Goal: Transaction & Acquisition: Subscribe to service/newsletter

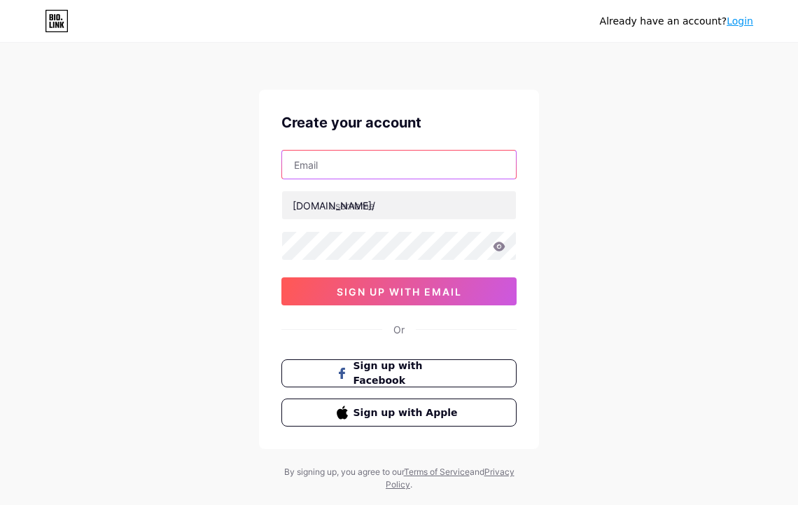
click at [387, 164] on input "text" at bounding box center [399, 165] width 234 height 28
paste input "[EMAIL_ADDRESS][DOMAIN_NAME]"
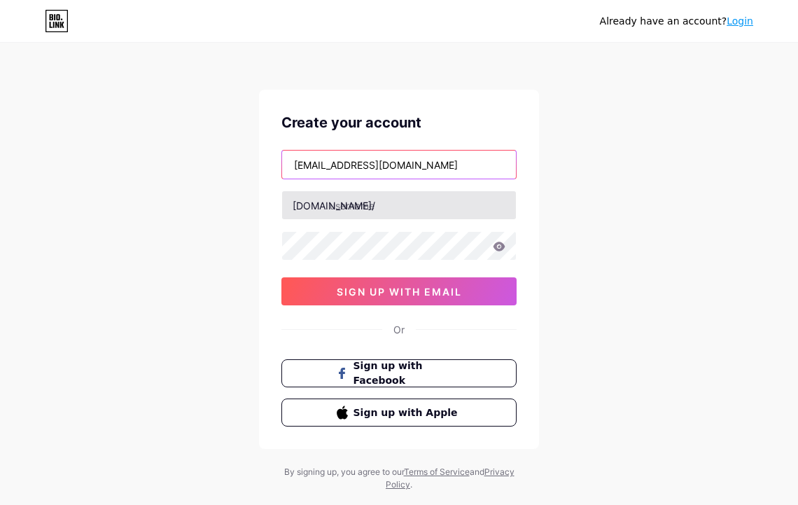
type input "[EMAIL_ADDRESS][DOMAIN_NAME]"
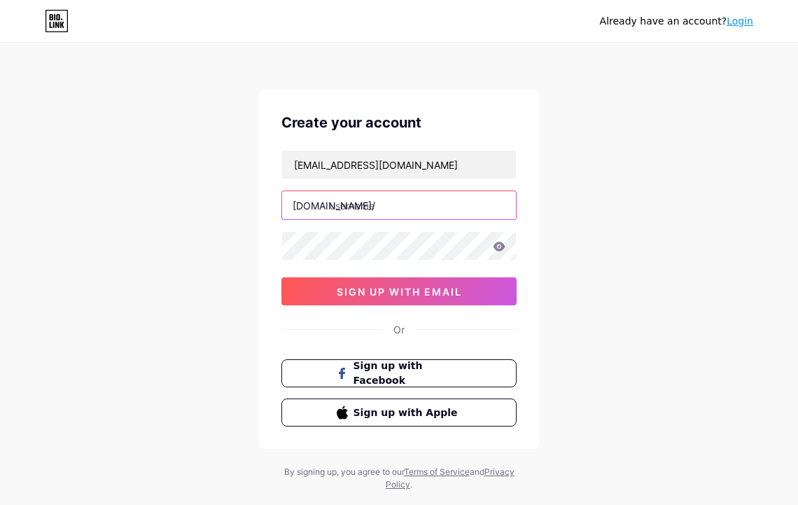
click at [381, 210] on input "text" at bounding box center [399, 205] width 234 height 28
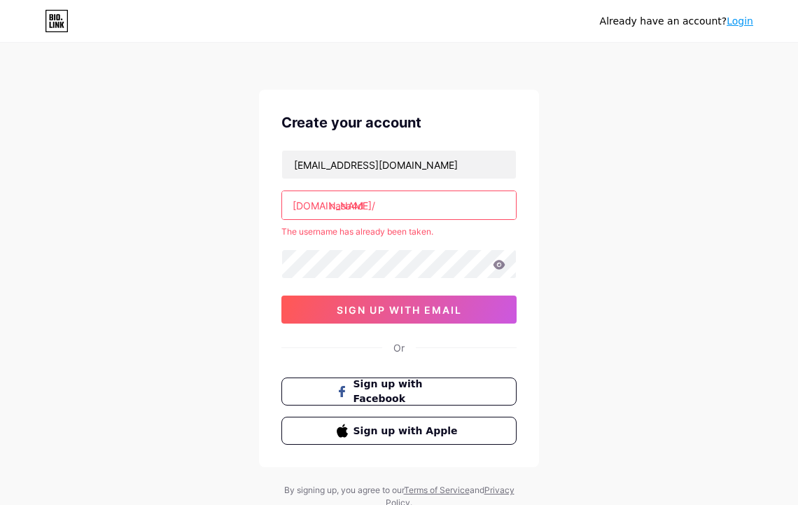
click at [378, 193] on input "nasa4d" at bounding box center [399, 205] width 234 height 28
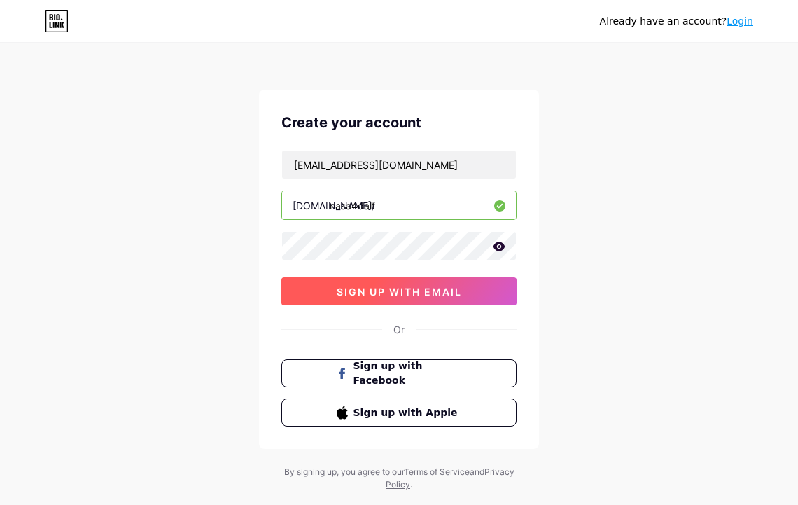
type input "nasa4dalt"
click at [453, 289] on span "sign up with email" at bounding box center [399, 292] width 125 height 12
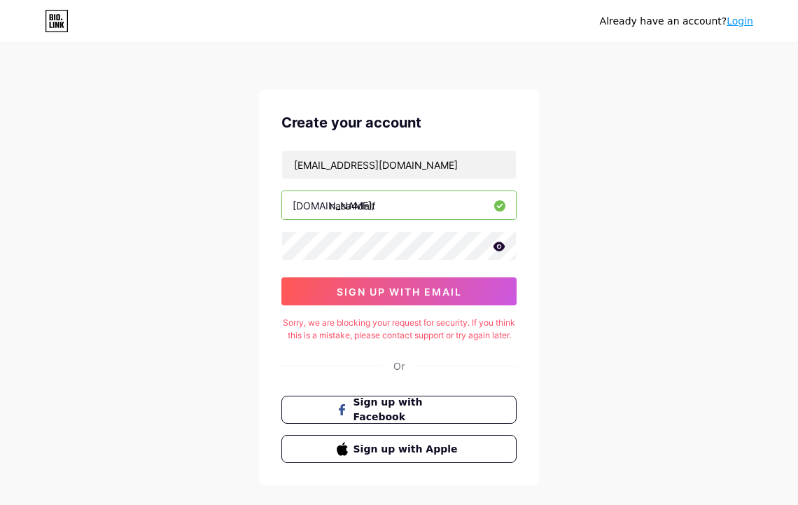
click at [380, 202] on input "nasa4dalt" at bounding box center [399, 205] width 234 height 28
click at [497, 247] on icon at bounding box center [499, 247] width 13 height 10
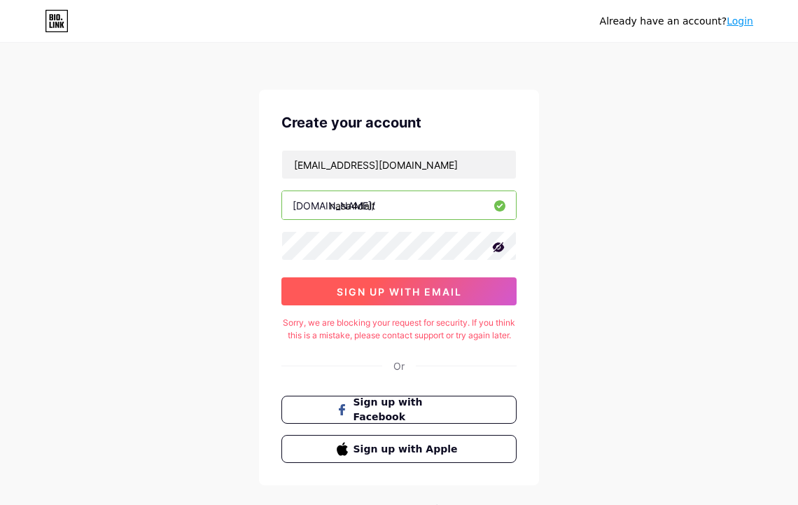
click at [415, 286] on span "sign up with email" at bounding box center [399, 292] width 125 height 12
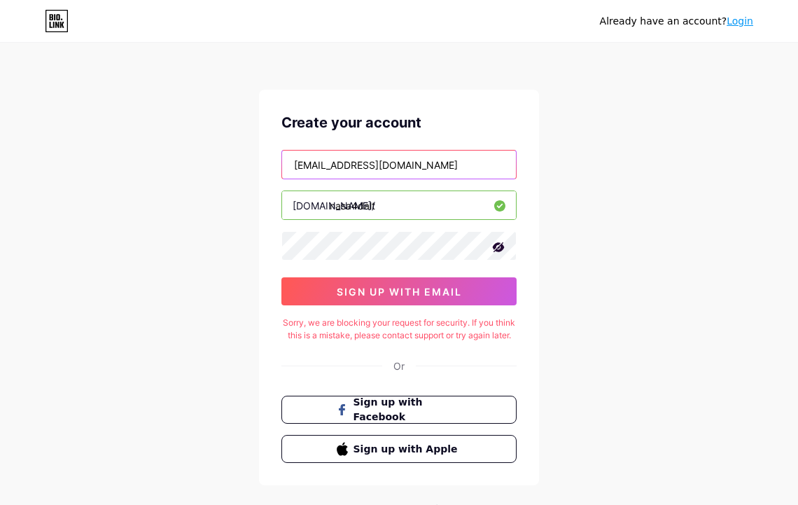
click at [450, 170] on input "[EMAIL_ADDRESS][DOMAIN_NAME]" at bounding box center [399, 165] width 234 height 28
click at [462, 166] on input "[EMAIL_ADDRESS][DOMAIN_NAME]" at bounding box center [399, 165] width 234 height 28
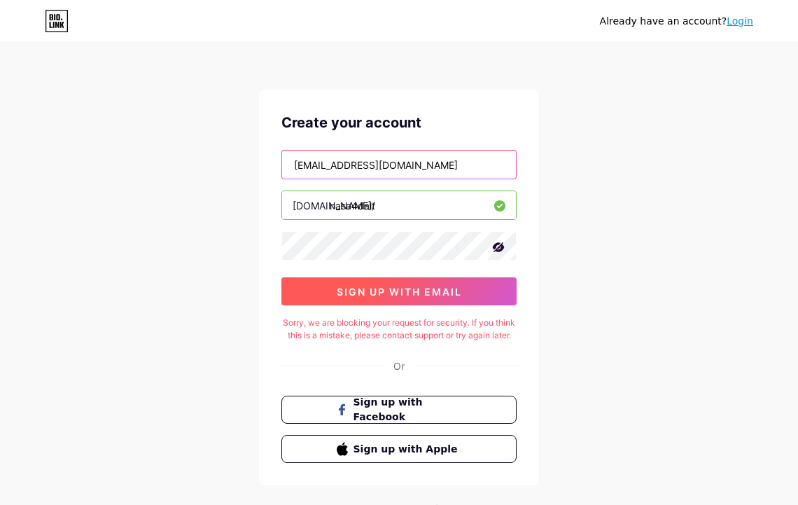
type input "[EMAIL_ADDRESS][DOMAIN_NAME]"
click at [464, 289] on button "sign up with email" at bounding box center [399, 291] width 235 height 28
click at [464, 281] on button "sign up with email" at bounding box center [399, 291] width 235 height 28
click at [434, 284] on button "sign up with email" at bounding box center [399, 291] width 235 height 28
click at [432, 287] on span "sign up with email" at bounding box center [399, 292] width 125 height 12
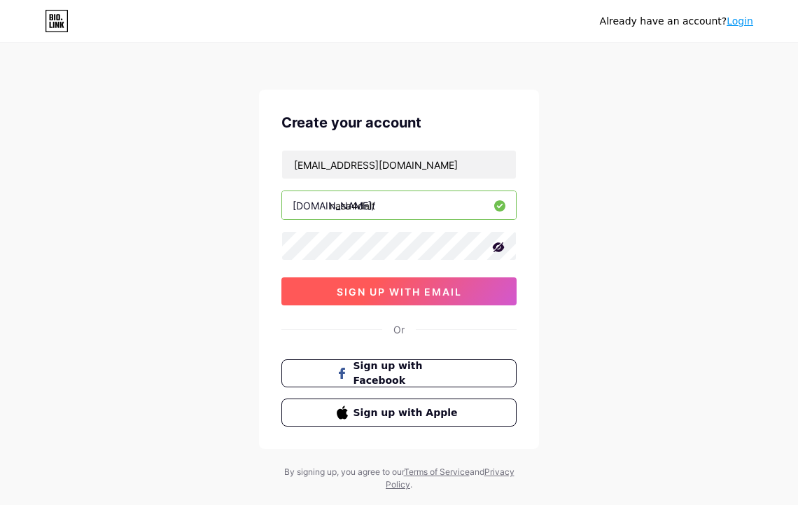
click at [424, 289] on span "sign up with email" at bounding box center [399, 292] width 125 height 12
click at [424, 286] on span "sign up with email" at bounding box center [399, 292] width 125 height 12
click at [467, 296] on button "sign up with email" at bounding box center [399, 291] width 235 height 28
click at [457, 277] on button "sign up with email" at bounding box center [399, 291] width 235 height 28
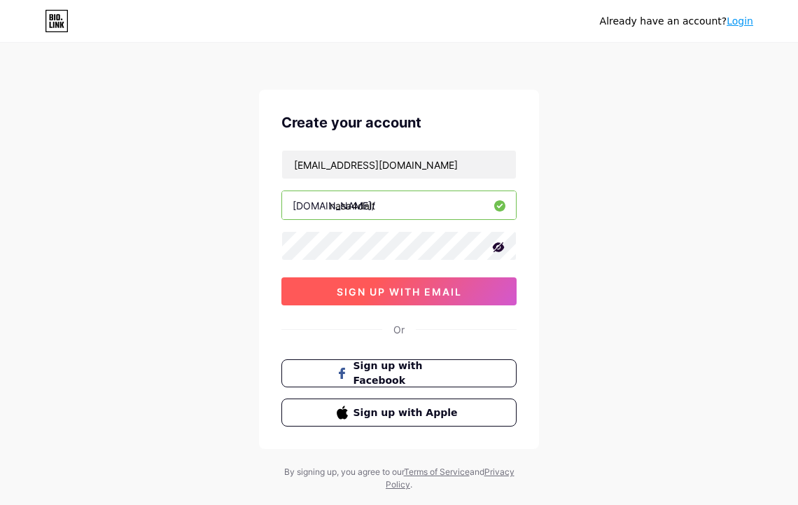
click at [446, 281] on button "sign up with email" at bounding box center [399, 291] width 235 height 28
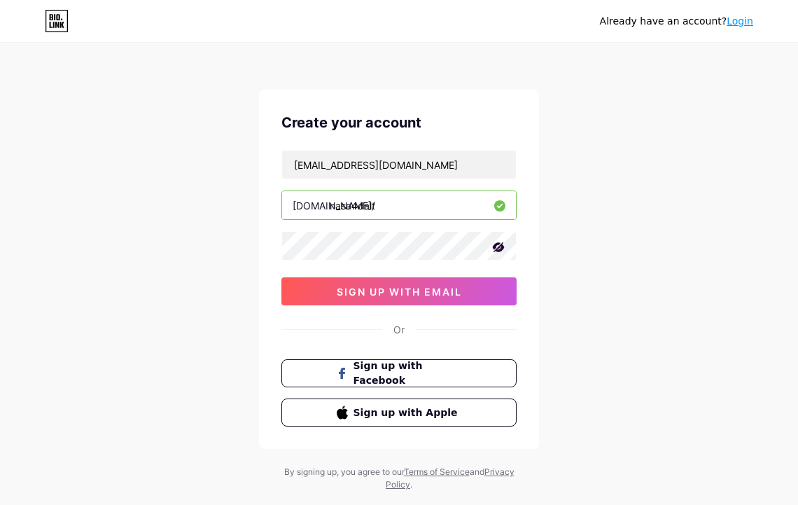
click at [614, 244] on div "Already have an account? Login Create your account [EMAIL_ADDRESS][DOMAIN_NAME]…" at bounding box center [399, 268] width 798 height 536
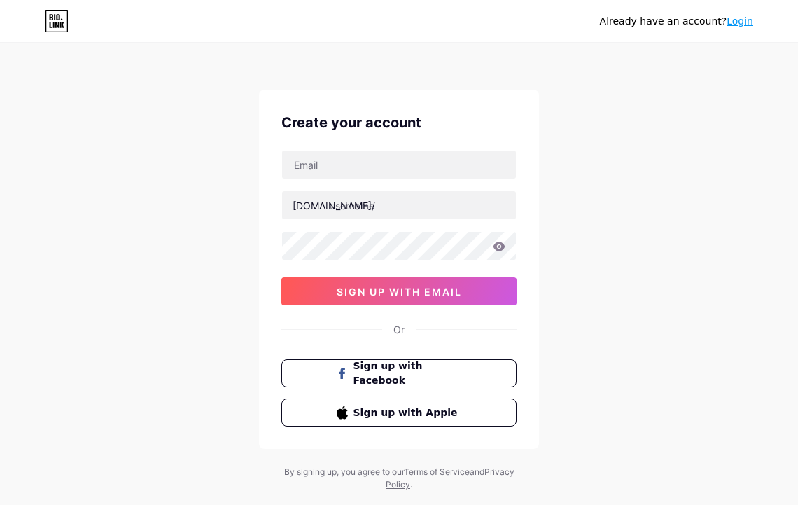
click at [458, 99] on div "Create your account [DOMAIN_NAME]/ sign up with email Or Sign up with Facebook …" at bounding box center [399, 269] width 280 height 359
click at [429, 165] on input "text" at bounding box center [399, 165] width 234 height 28
click at [449, 180] on div "[DOMAIN_NAME]/ sign up with email" at bounding box center [399, 227] width 235 height 155
click at [426, 171] on input "text" at bounding box center [399, 165] width 234 height 28
click at [349, 167] on input "text" at bounding box center [399, 165] width 234 height 28
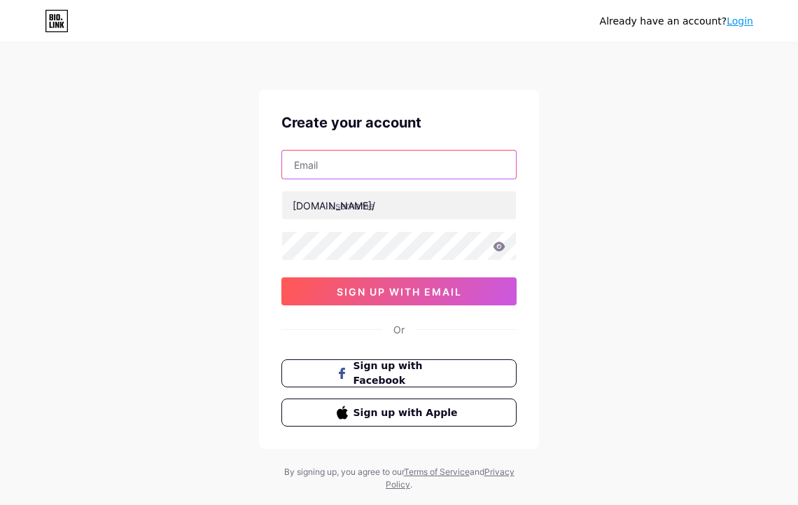
paste input "terbangkanroketnasa@gmail.com"
type input "terbangkanroketnasa@gmail.com"
click at [499, 244] on icon at bounding box center [500, 246] width 12 height 9
click at [494, 248] on icon at bounding box center [500, 246] width 12 height 9
click at [503, 246] on icon at bounding box center [500, 246] width 12 height 9
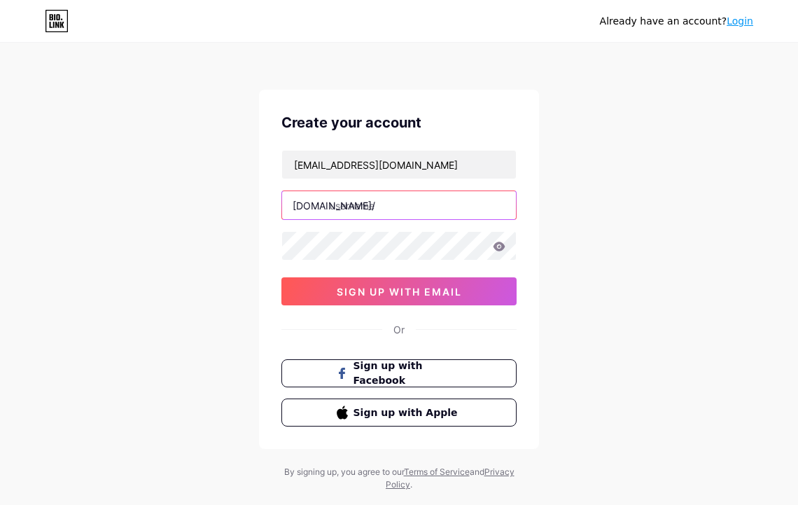
click at [407, 211] on input "text" at bounding box center [399, 205] width 234 height 28
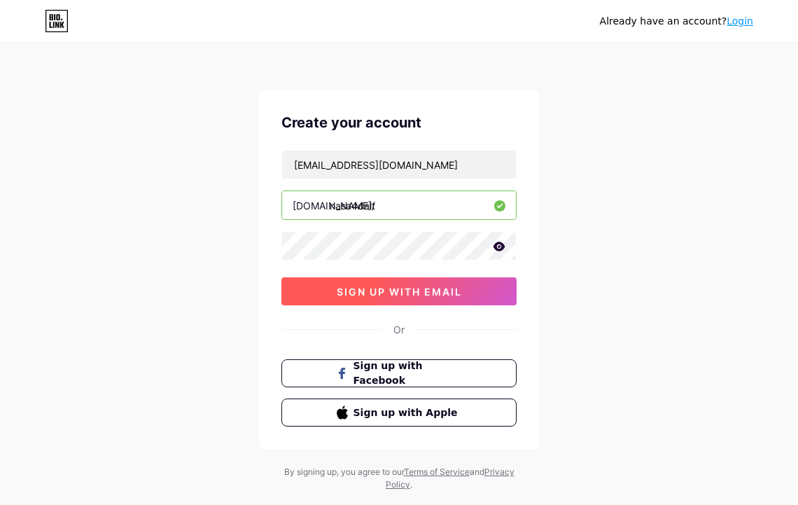
click at [386, 290] on span "sign up with email" at bounding box center [399, 292] width 125 height 12
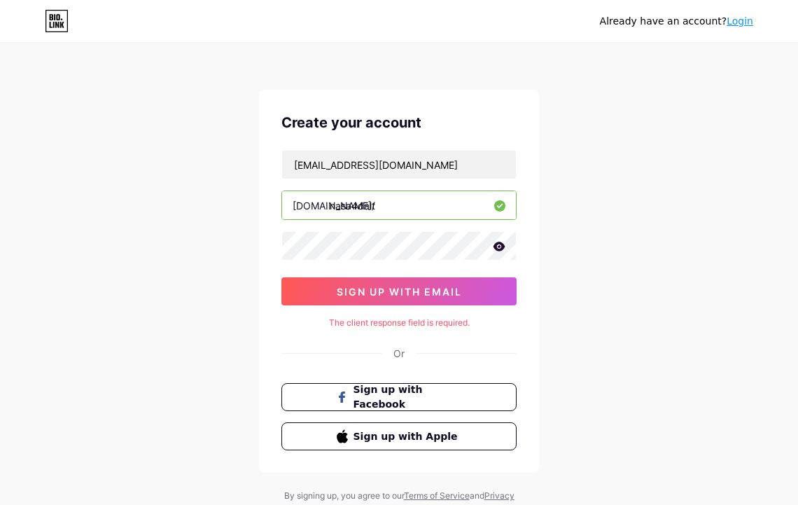
click at [401, 211] on input "nasa4dalt" at bounding box center [399, 205] width 234 height 28
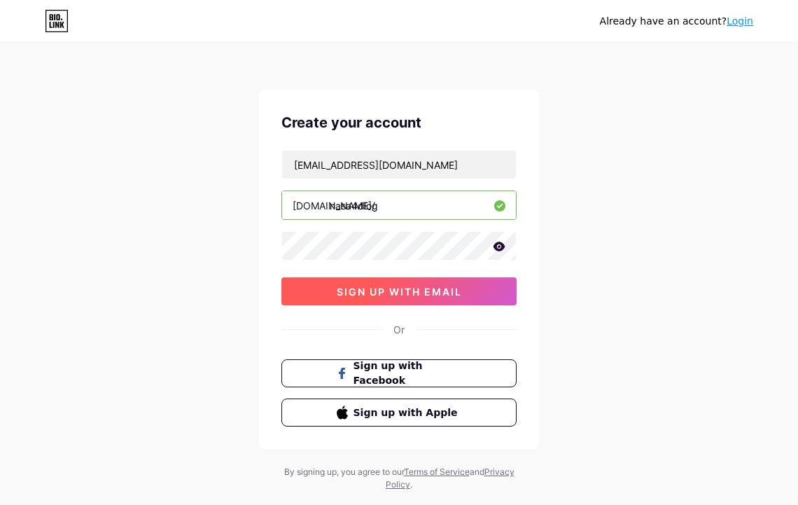
click at [401, 284] on button "sign up with email" at bounding box center [399, 291] width 235 height 28
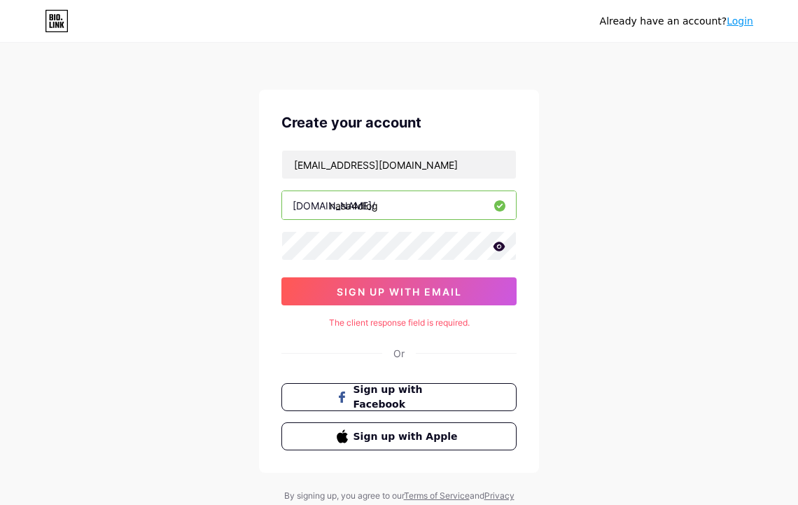
click at [412, 215] on input "nasa4dlog" at bounding box center [399, 205] width 234 height 28
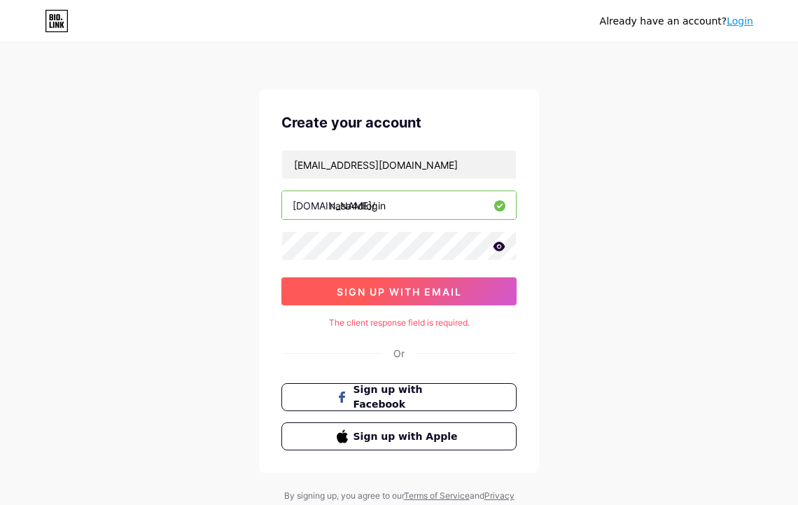
type input "nasa4dlogin"
click at [413, 286] on span "sign up with email" at bounding box center [399, 292] width 125 height 12
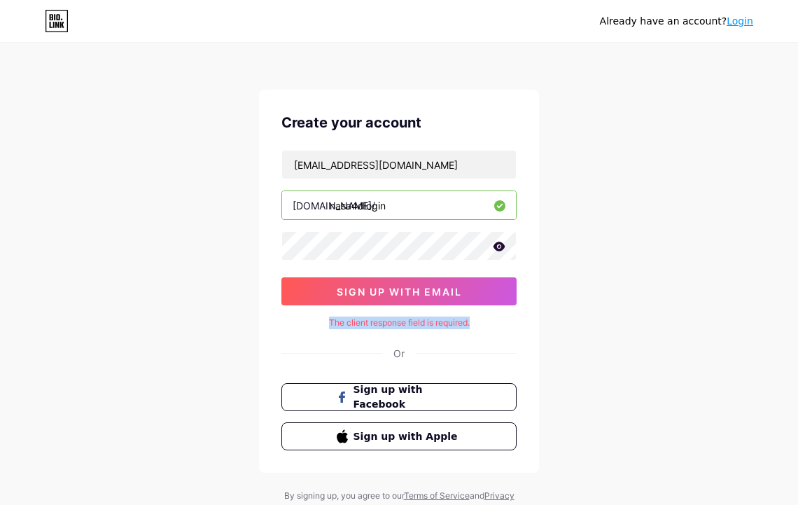
drag, startPoint x: 479, startPoint y: 319, endPoint x: 327, endPoint y: 322, distance: 152.0
click at [327, 322] on div "The client response field is required." at bounding box center [399, 323] width 235 height 13
copy div "The client response field is required."
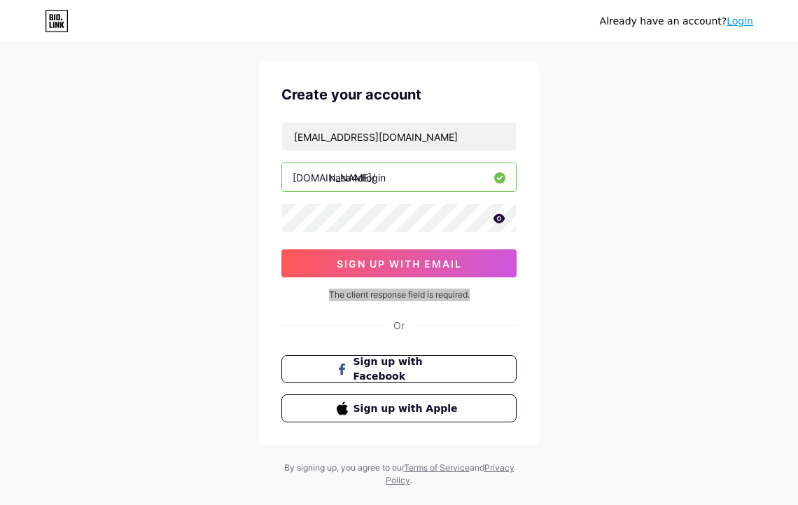
scroll to position [55, 0]
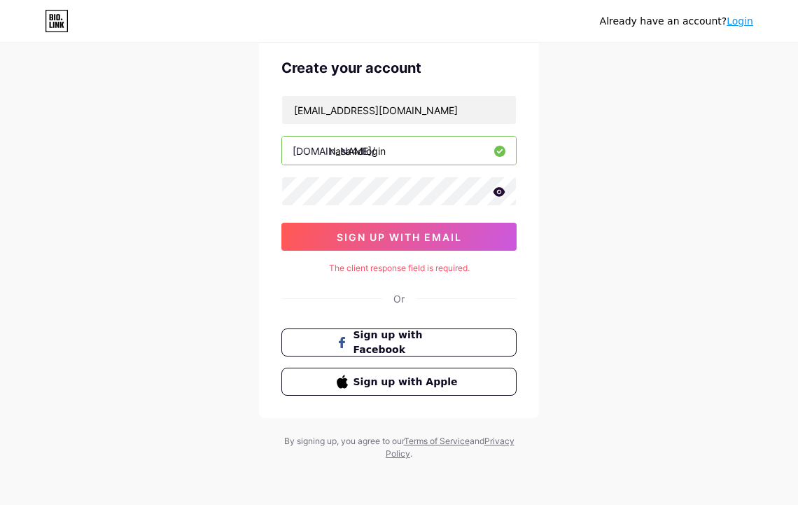
click at [458, 125] on div "terbangkanroketnasa@gmail.com bio.link/ nasa4dlogin sign up with email" at bounding box center [399, 172] width 235 height 155
click at [464, 113] on input "[EMAIL_ADDRESS][DOMAIN_NAME]" at bounding box center [399, 110] width 234 height 28
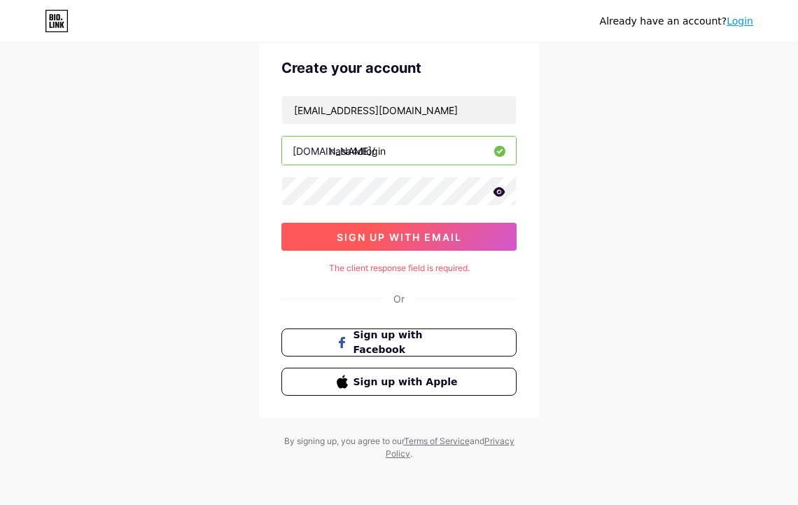
click at [475, 241] on button "sign up with email" at bounding box center [399, 237] width 235 height 28
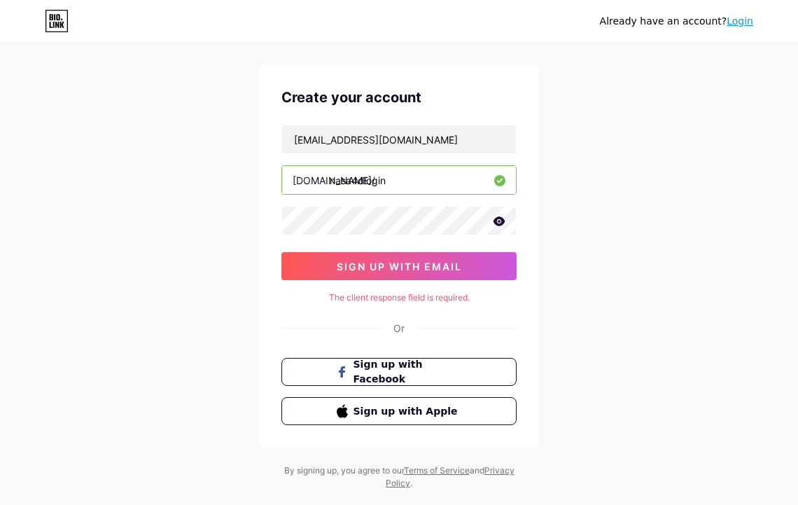
scroll to position [0, 0]
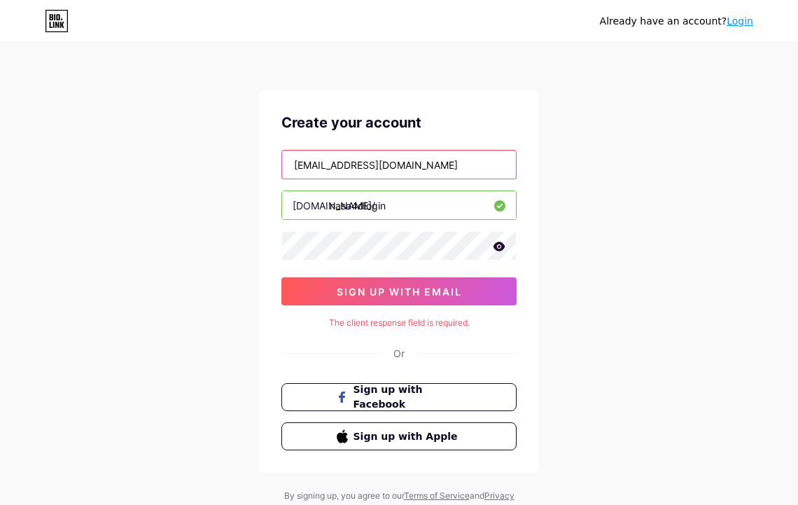
click at [446, 168] on input "[EMAIL_ADDRESS][DOMAIN_NAME]" at bounding box center [399, 165] width 234 height 28
click at [456, 164] on input "[EMAIL_ADDRESS][DOMAIN_NAME]" at bounding box center [399, 165] width 234 height 28
click at [500, 247] on icon at bounding box center [500, 246] width 12 height 9
click at [294, 162] on input "[EMAIL_ADDRESS][DOMAIN_NAME]" at bounding box center [399, 165] width 234 height 28
click at [511, 167] on input "[EMAIL_ADDRESS][DOMAIN_NAME]" at bounding box center [399, 165] width 234 height 28
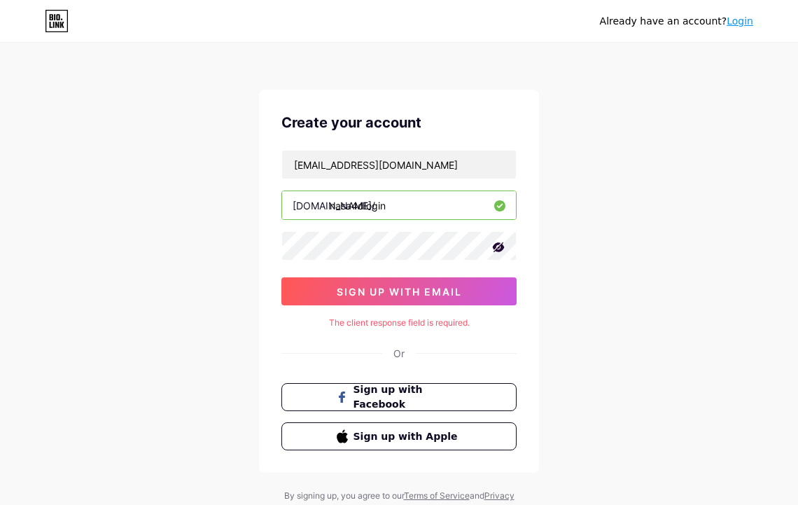
click at [502, 165] on surfhark-icon at bounding box center [501, 164] width 13 height 13
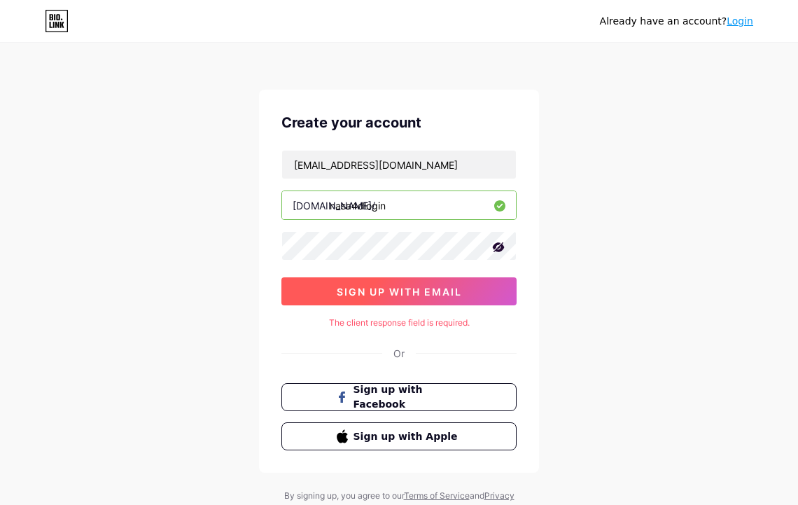
click at [466, 302] on button "sign up with email" at bounding box center [399, 291] width 235 height 28
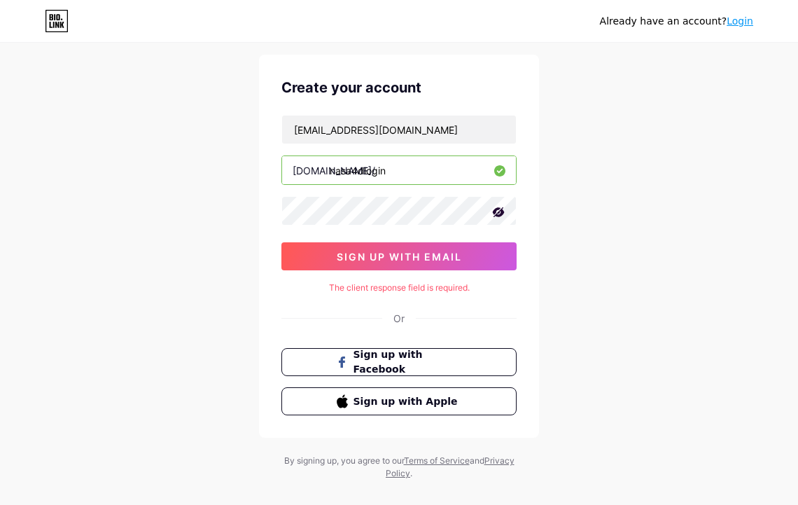
scroll to position [55, 0]
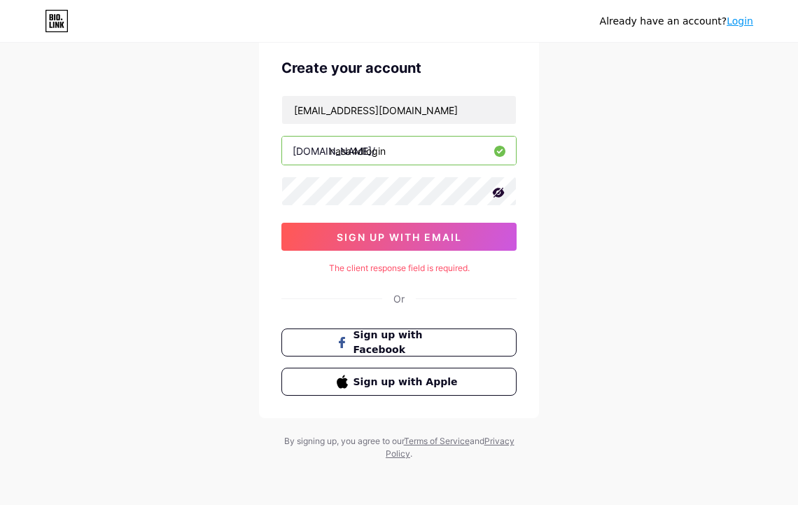
click at [441, 455] on div "By signing up, you agree to our Terms of Service and Privacy Policy ." at bounding box center [399, 447] width 238 height 25
click at [291, 440] on div "By signing up, you agree to our Terms of Service and Privacy Policy ." at bounding box center [399, 447] width 238 height 25
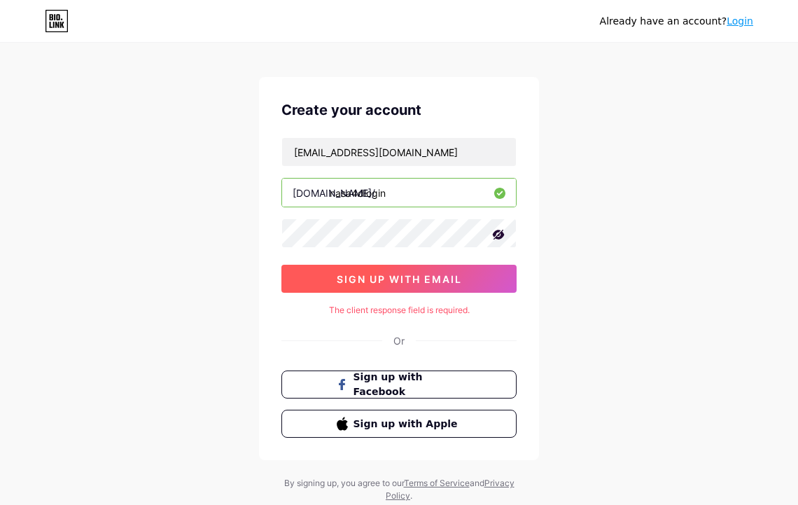
scroll to position [0, 0]
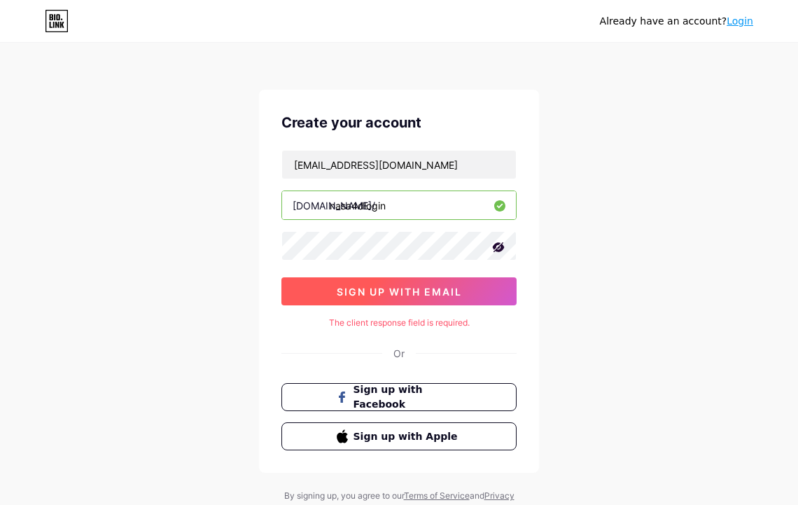
click at [412, 291] on span "sign up with email" at bounding box center [399, 292] width 125 height 12
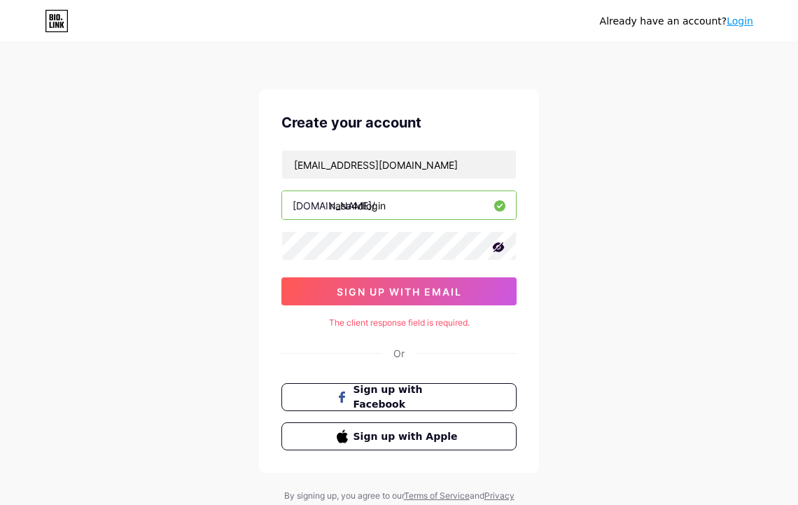
click at [59, 19] on icon at bounding box center [58, 17] width 4 height 6
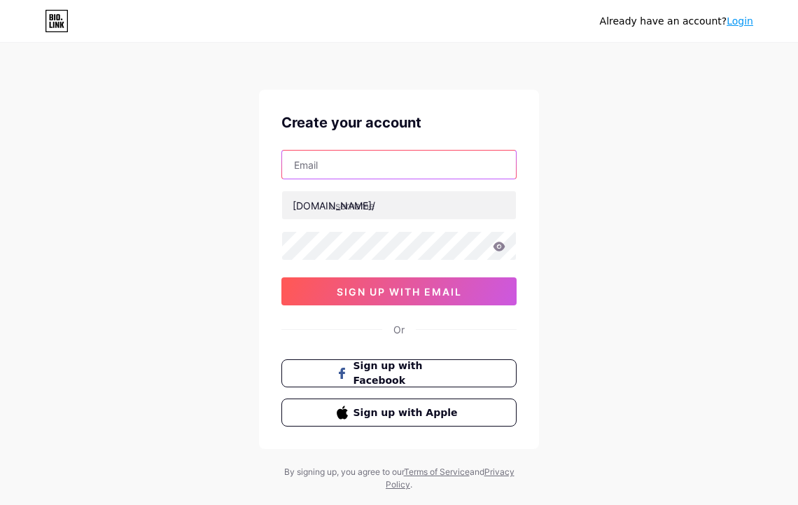
click at [407, 172] on input "text" at bounding box center [399, 165] width 234 height 28
paste input "The client response field is required."
type input "The client response field is required."
